Goal: Use online tool/utility

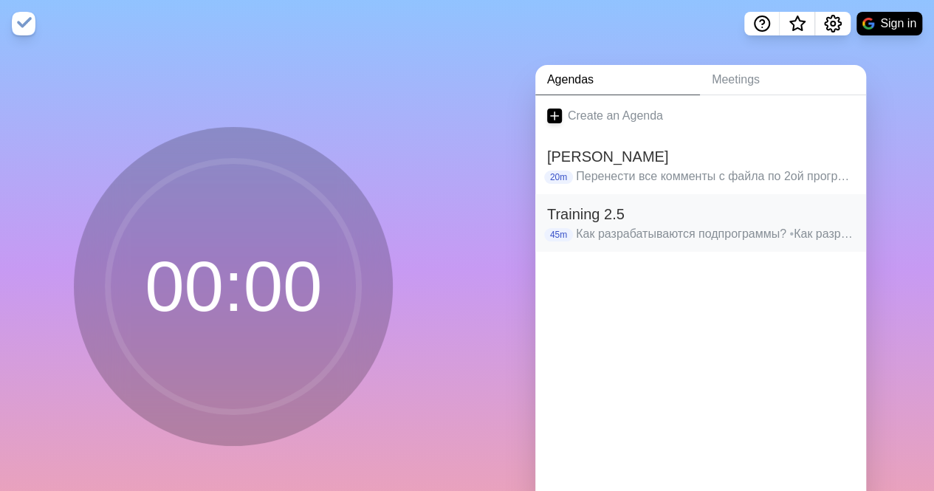
click at [633, 224] on h2 "Training 2.5" at bounding box center [700, 214] width 307 height 22
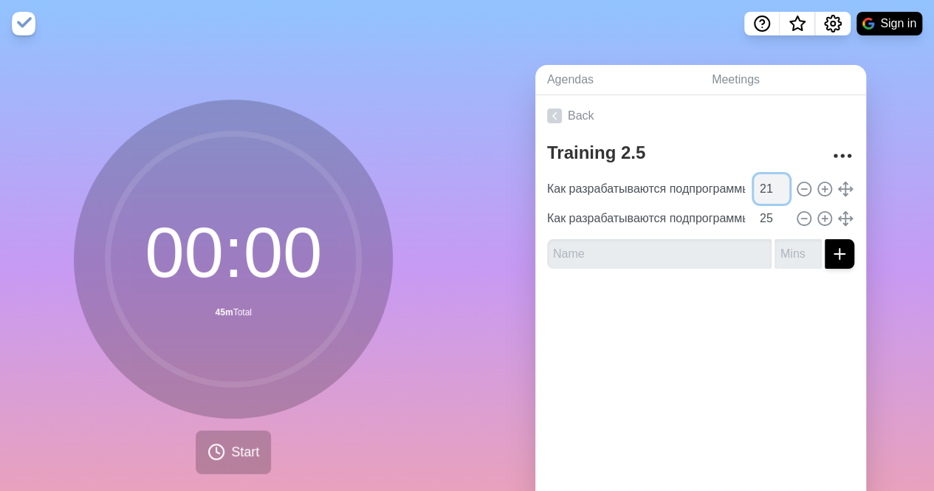
click at [761, 185] on input "21" at bounding box center [771, 189] width 35 height 30
type input "2"
type input "30"
click at [755, 220] on input "25" at bounding box center [771, 219] width 35 height 30
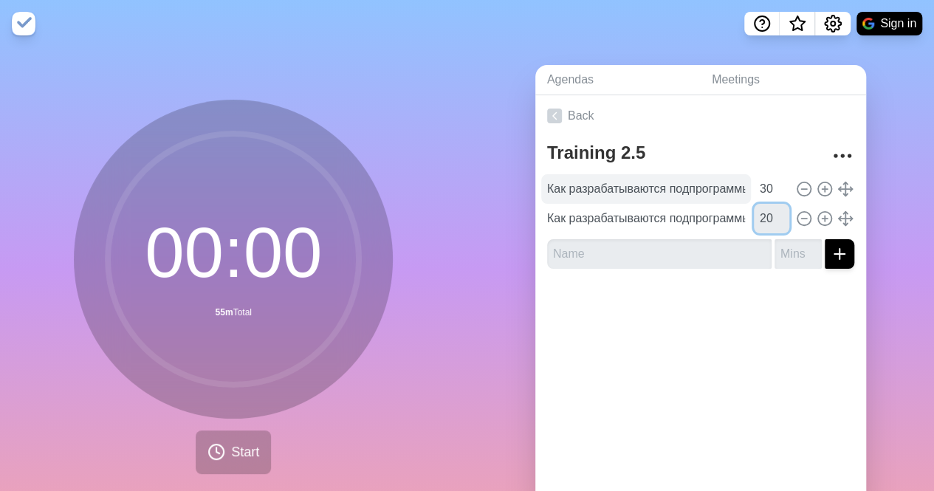
type input "20"
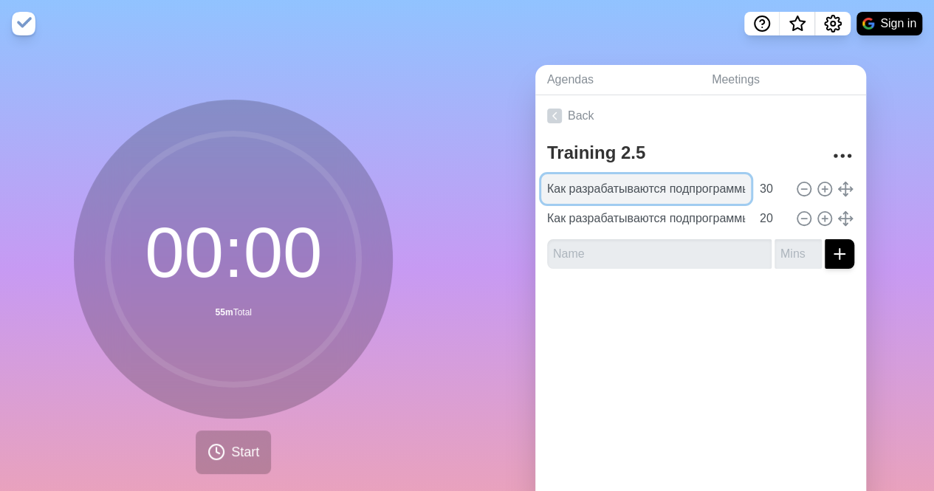
click at [668, 182] on input "Как разрабатываются подпрограммы?" at bounding box center [646, 189] width 210 height 30
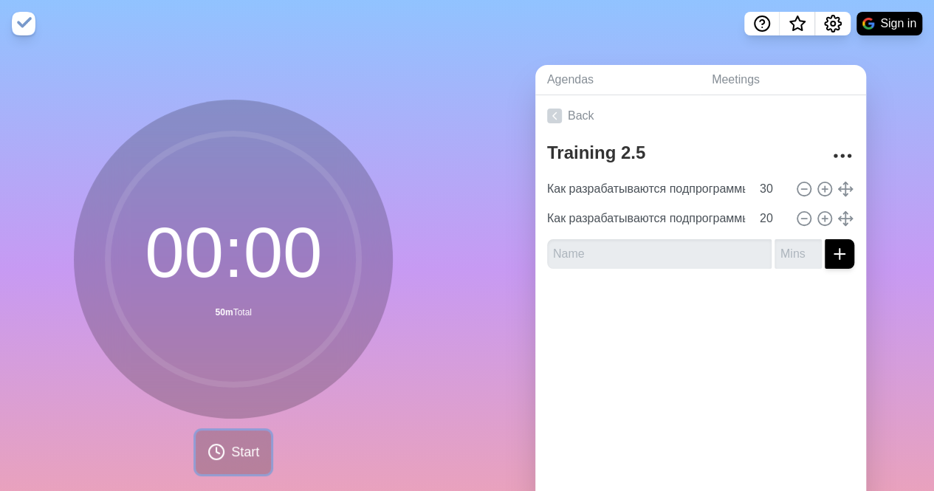
click at [208, 448] on icon at bounding box center [217, 452] width 18 height 18
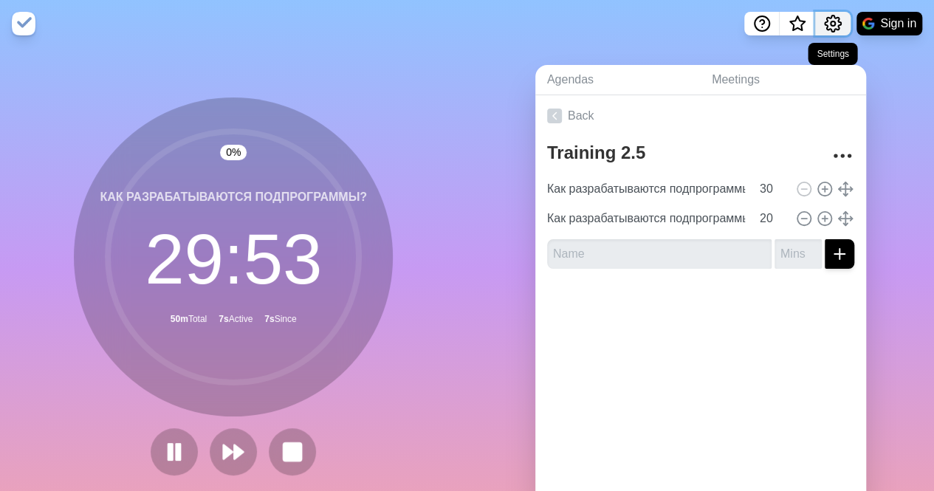
click at [838, 21] on icon "Settings" at bounding box center [833, 24] width 16 height 16
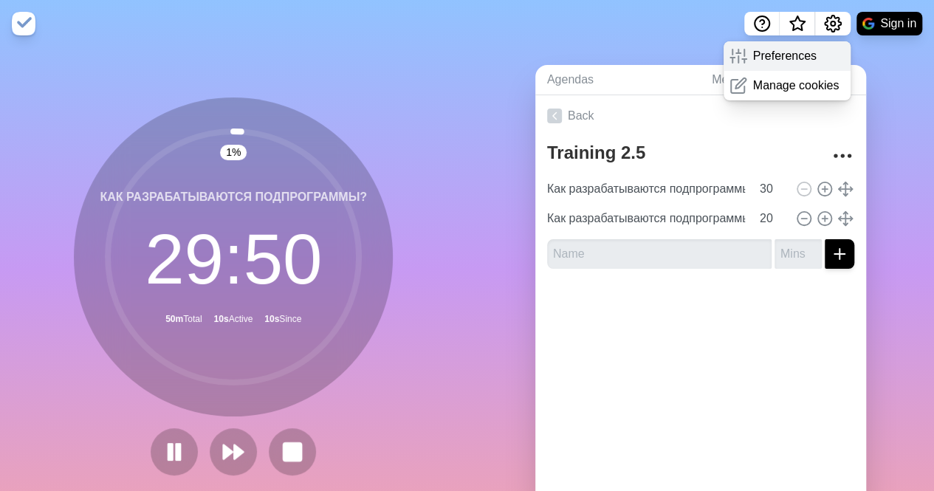
click at [809, 52] on p "Preferences" at bounding box center [785, 56] width 64 height 18
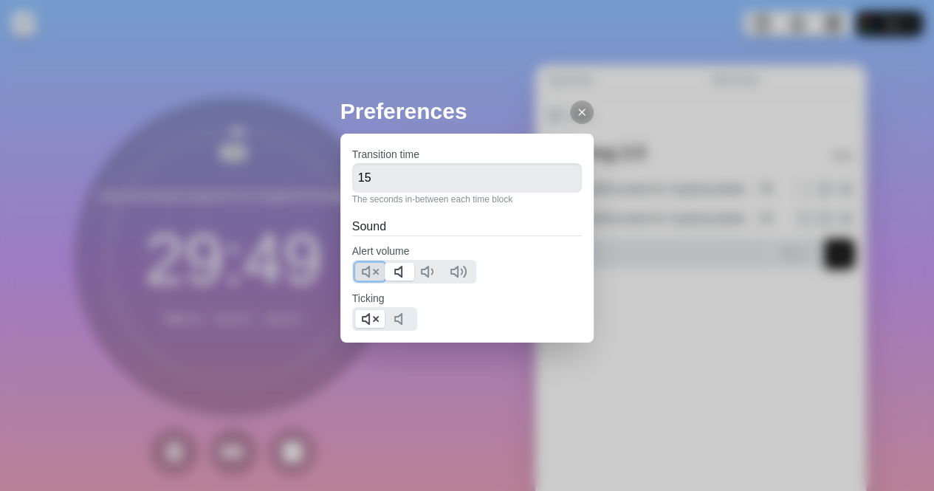
click at [376, 270] on icon at bounding box center [370, 272] width 18 height 18
click at [405, 273] on icon at bounding box center [403, 272] width 18 height 18
click at [399, 312] on icon at bounding box center [403, 319] width 18 height 18
click at [372, 315] on icon at bounding box center [370, 319] width 18 height 18
click at [579, 114] on line at bounding box center [582, 112] width 6 height 6
